Goal: Information Seeking & Learning: Check status

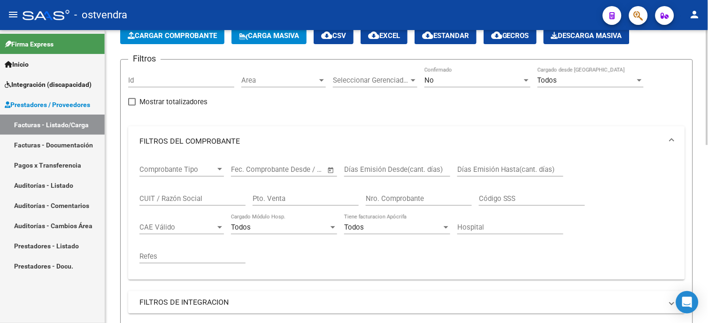
scroll to position [156, 0]
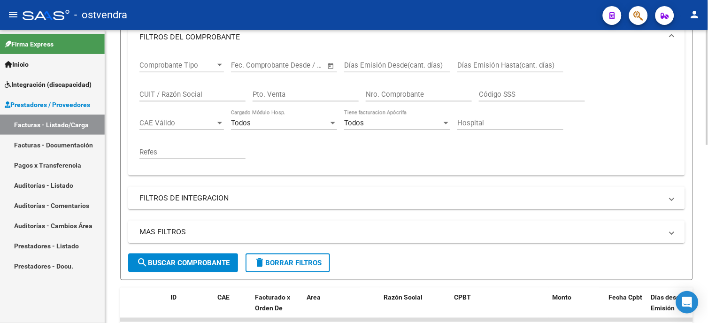
click at [211, 259] on span "search Buscar Comprobante" at bounding box center [183, 263] width 93 height 8
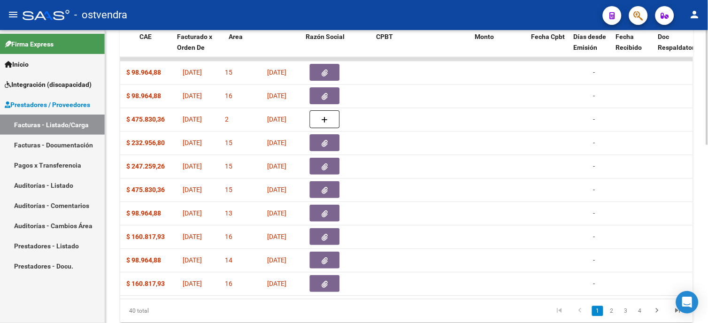
scroll to position [0, 0]
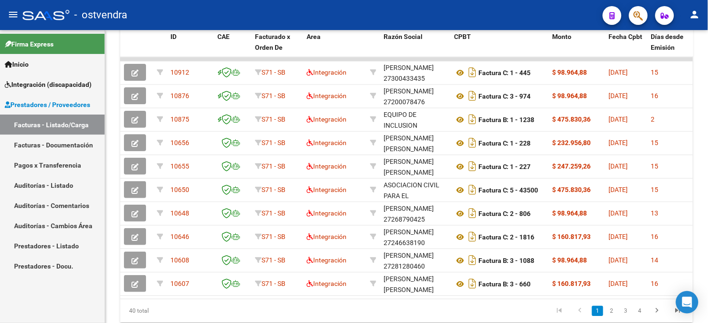
click at [73, 86] on span "Integración (discapacidad)" at bounding box center [48, 84] width 87 height 10
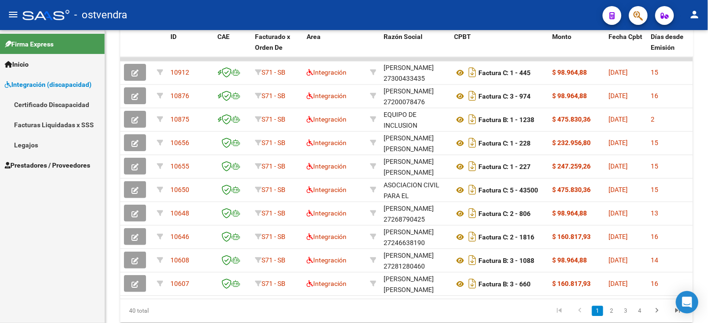
click at [30, 137] on link "Legajos" at bounding box center [52, 145] width 105 height 20
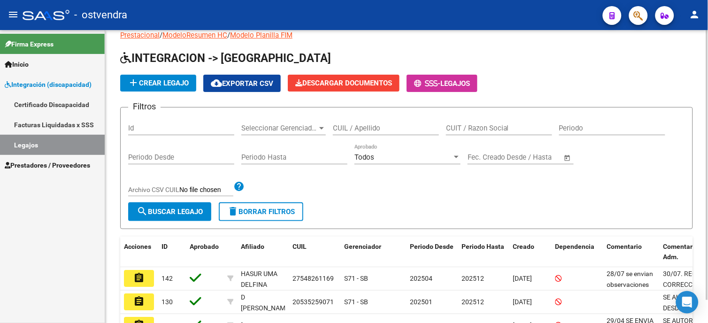
scroll to position [269, 0]
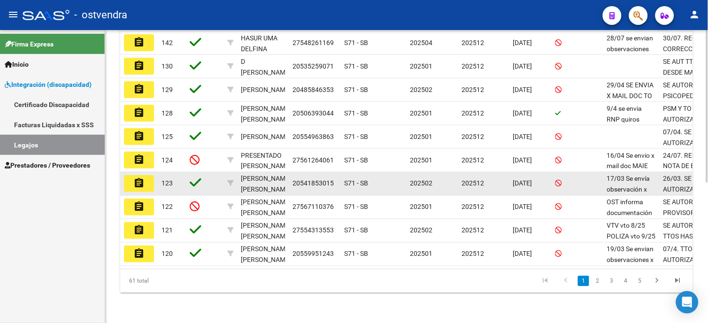
click at [147, 177] on button "assignment" at bounding box center [139, 183] width 30 height 17
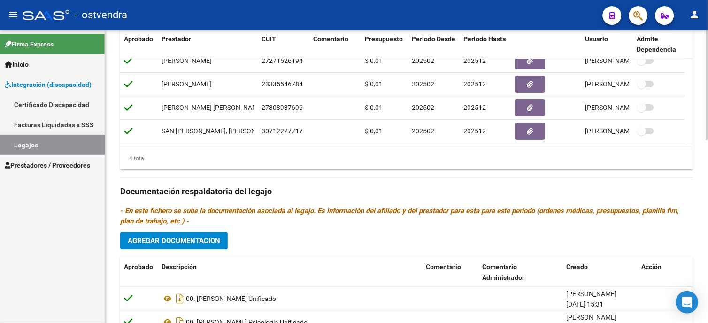
scroll to position [489, 0]
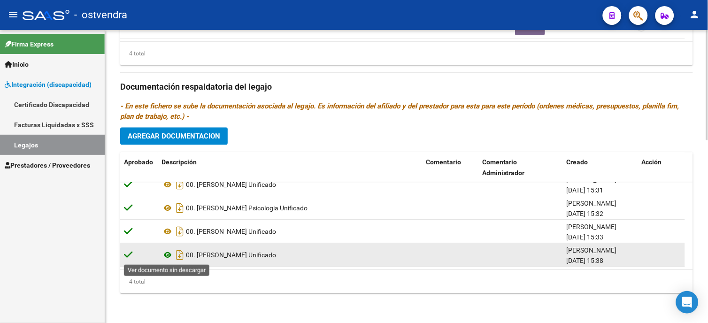
click at [167, 254] on icon at bounding box center [168, 254] width 12 height 11
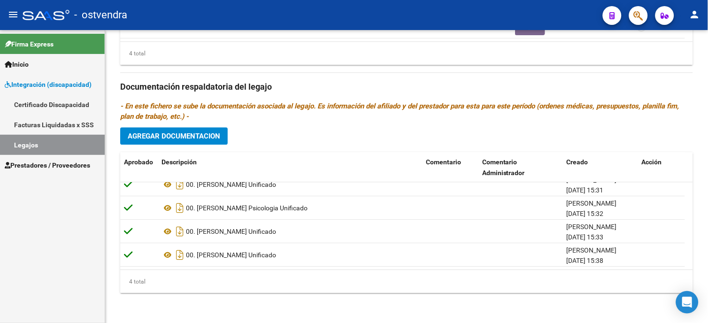
click at [35, 144] on link "Legajos" at bounding box center [52, 145] width 105 height 20
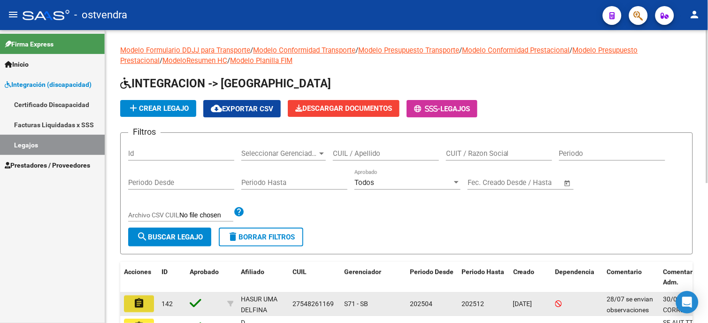
click at [139, 310] on button "assignment" at bounding box center [139, 303] width 30 height 17
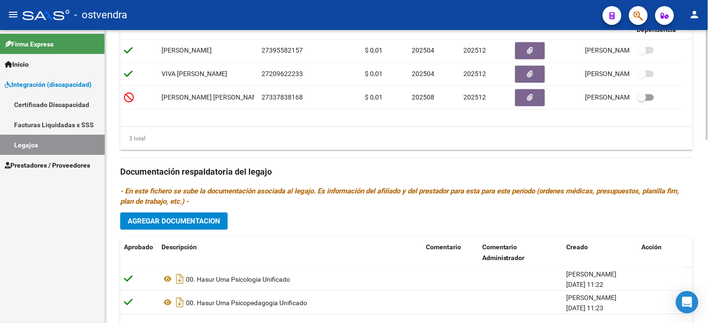
scroll to position [489, 0]
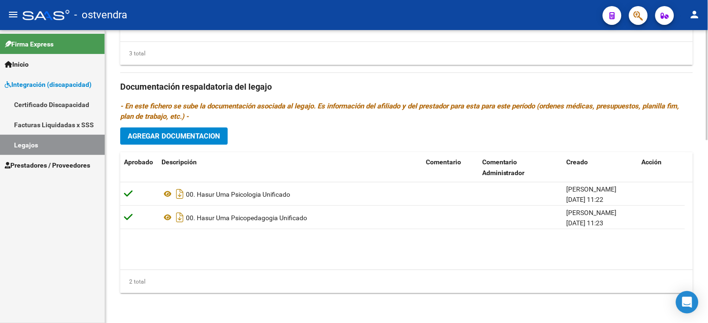
click at [708, 292] on html "menu - ostvendra person Firma Express Inicio Instructivos Contacto OS Integraci…" at bounding box center [354, 161] width 708 height 323
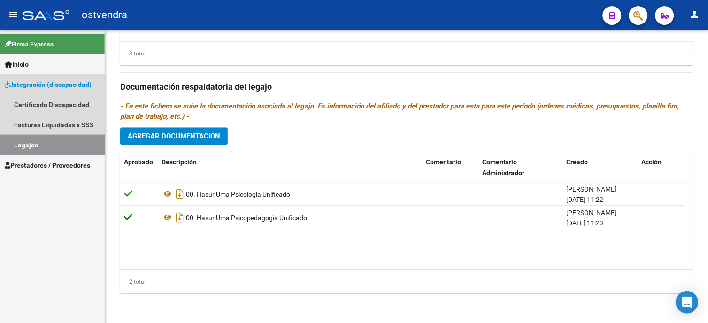
click at [74, 147] on link "Legajos" at bounding box center [52, 145] width 105 height 20
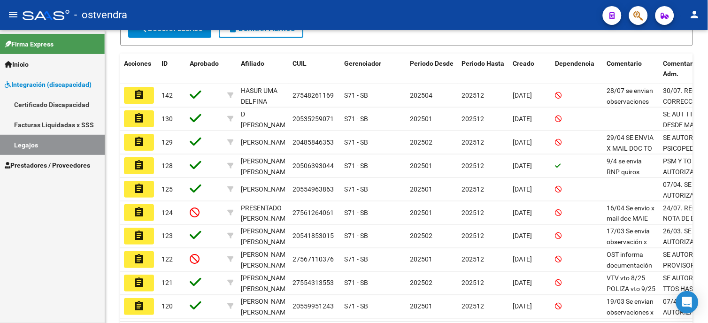
scroll to position [261, 0]
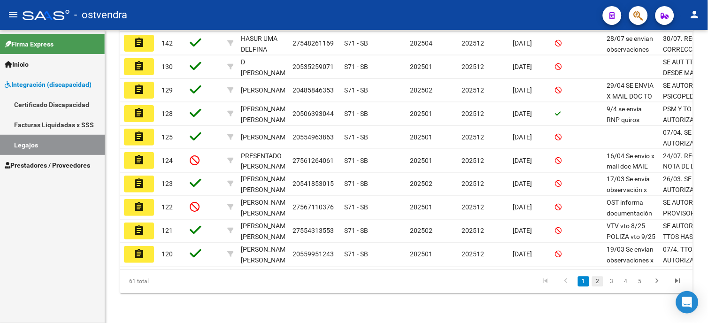
click at [598, 287] on link "2" at bounding box center [597, 282] width 11 height 10
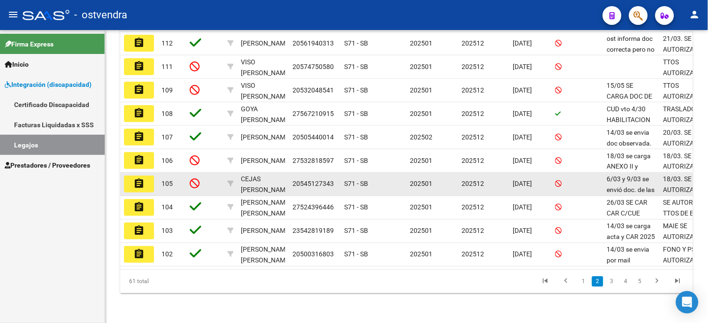
click at [146, 184] on button "assignment" at bounding box center [139, 184] width 30 height 17
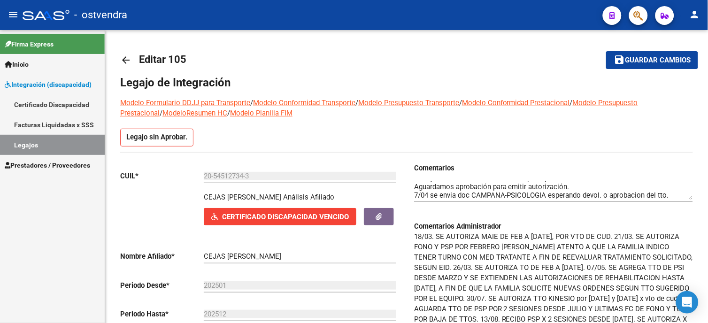
click at [69, 147] on link "Legajos" at bounding box center [52, 145] width 105 height 20
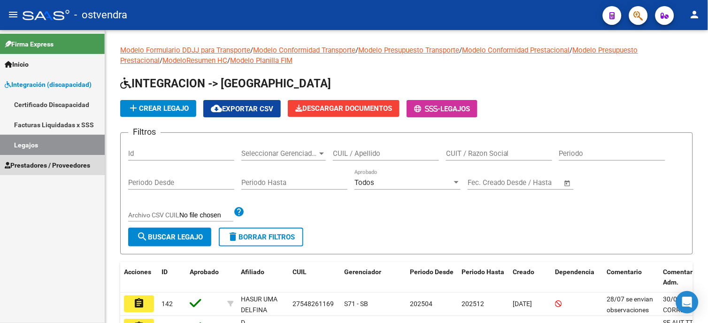
click at [76, 162] on span "Prestadores / Proveedores" at bounding box center [47, 165] width 85 height 10
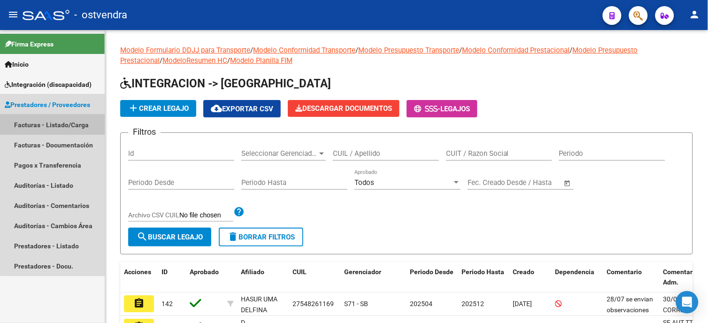
click at [72, 122] on link "Facturas - Listado/Carga" at bounding box center [52, 125] width 105 height 20
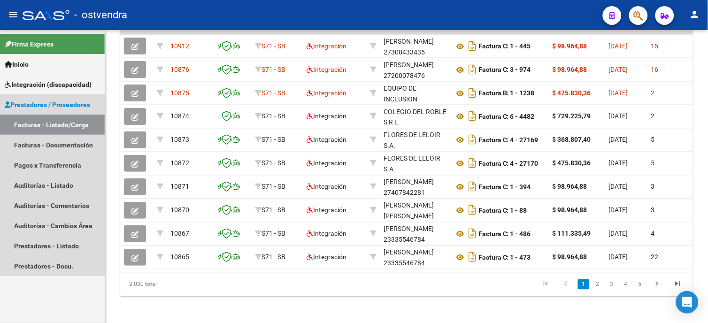
click at [28, 106] on span "Prestadores / Proveedores" at bounding box center [47, 105] width 85 height 10
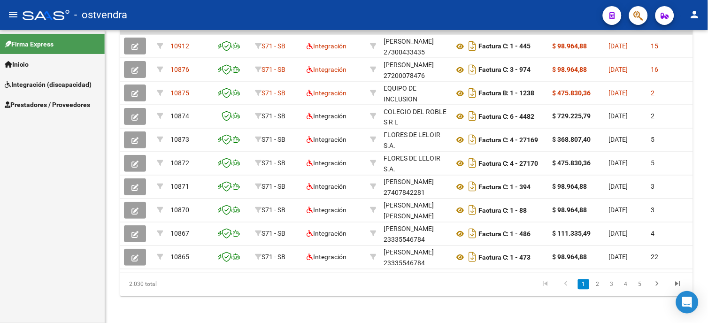
click at [15, 65] on span "Inicio" at bounding box center [17, 64] width 24 height 10
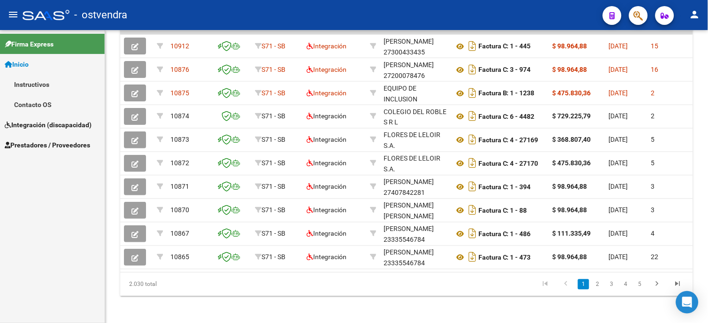
click at [30, 105] on link "Contacto OS" at bounding box center [52, 104] width 105 height 20
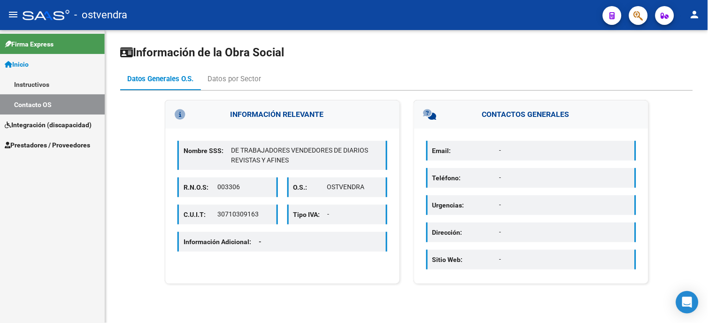
click at [33, 84] on link "Instructivos" at bounding box center [52, 84] width 105 height 20
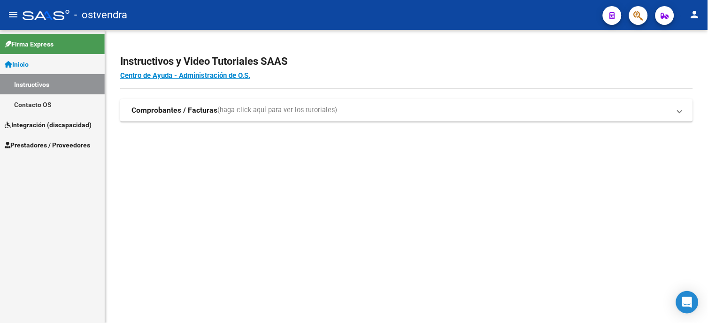
click at [29, 129] on span "Integración (discapacidad)" at bounding box center [48, 125] width 87 height 10
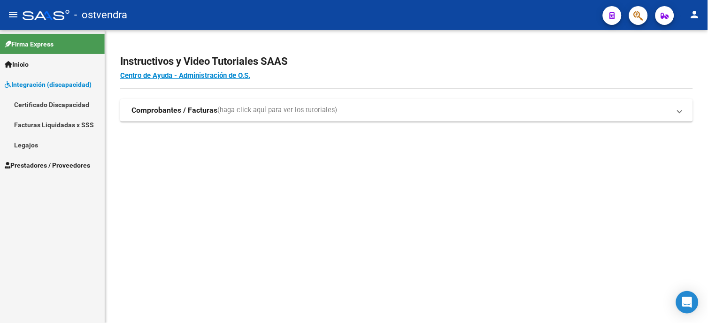
click at [46, 167] on span "Prestadores / Proveedores" at bounding box center [47, 165] width 85 height 10
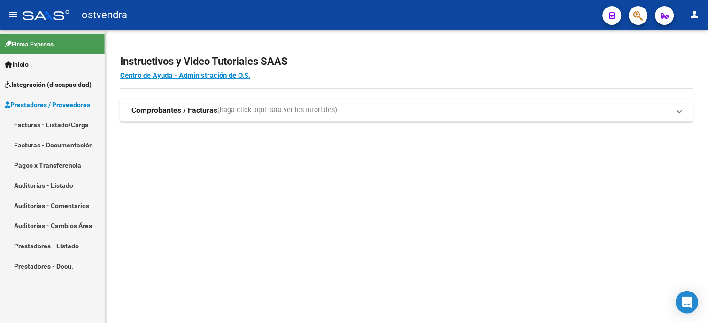
click at [74, 121] on link "Facturas - Listado/Carga" at bounding box center [52, 125] width 105 height 20
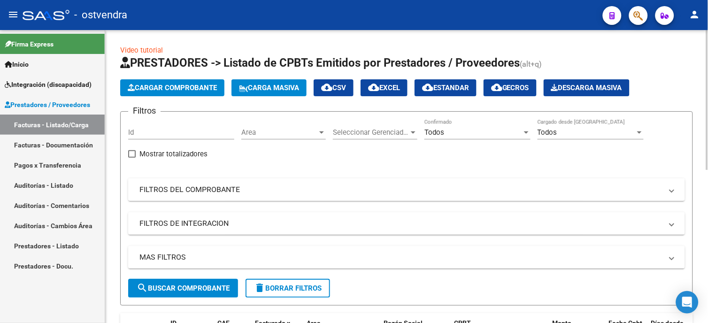
click at [223, 184] on mat-expansion-panel-header "FILTROS DEL COMPROBANTE" at bounding box center [406, 189] width 557 height 23
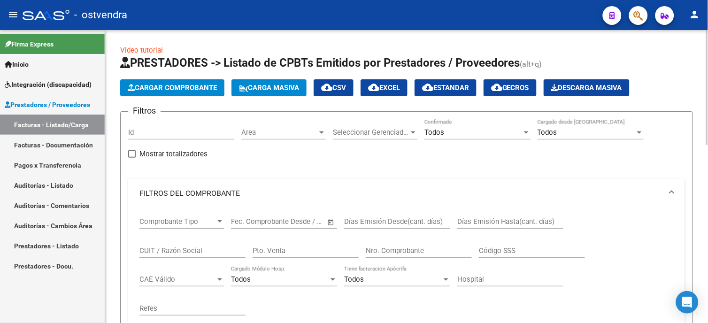
scroll to position [52, 0]
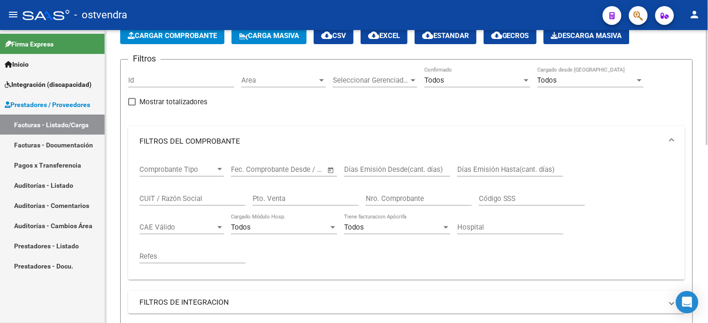
click at [196, 198] on input "CUIT / Razón Social" at bounding box center [192, 198] width 106 height 8
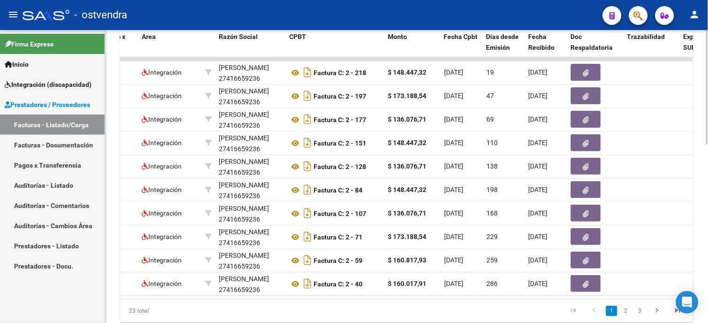
scroll to position [0, 0]
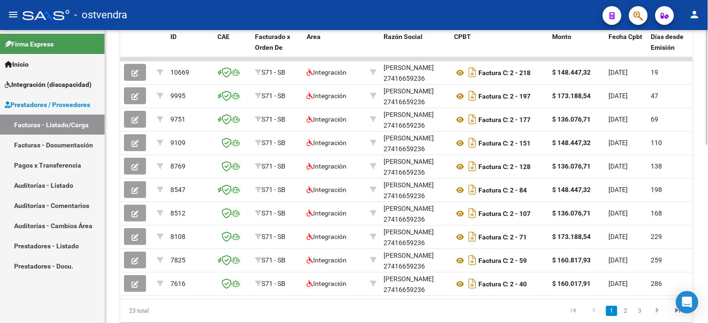
type input "[PERSON_NAME]"
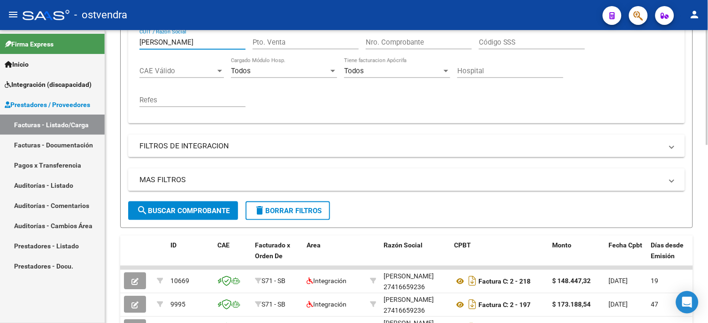
click at [291, 208] on span "delete Borrar Filtros" at bounding box center [288, 211] width 68 height 8
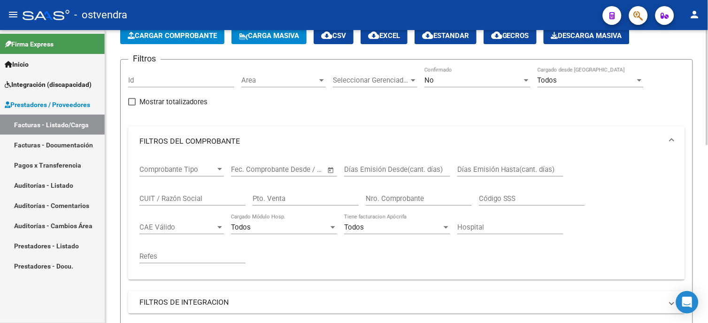
scroll to position [261, 0]
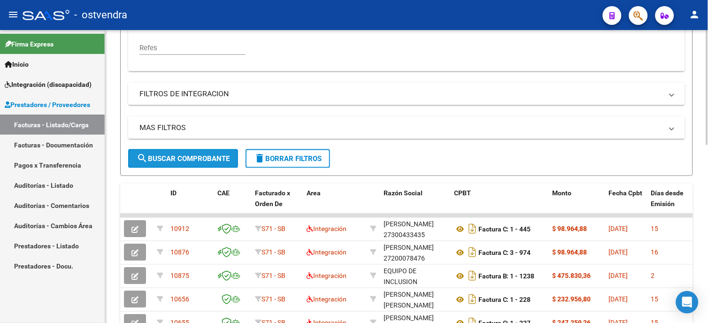
click at [221, 156] on span "search Buscar Comprobante" at bounding box center [183, 158] width 93 height 8
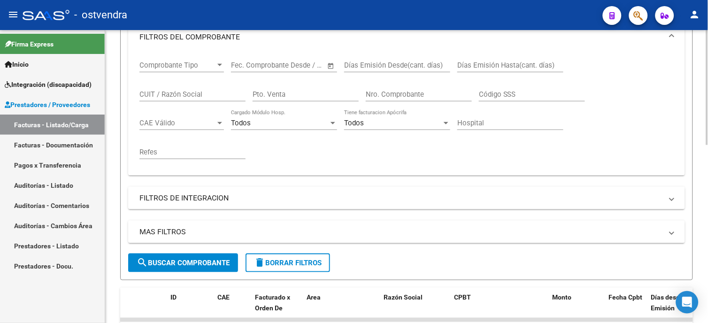
scroll to position [0, 0]
